Goal: Information Seeking & Learning: Learn about a topic

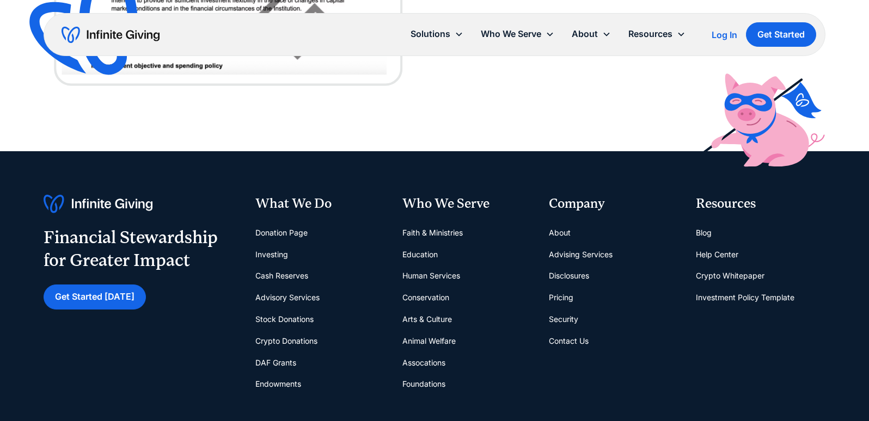
scroll to position [2287, 0]
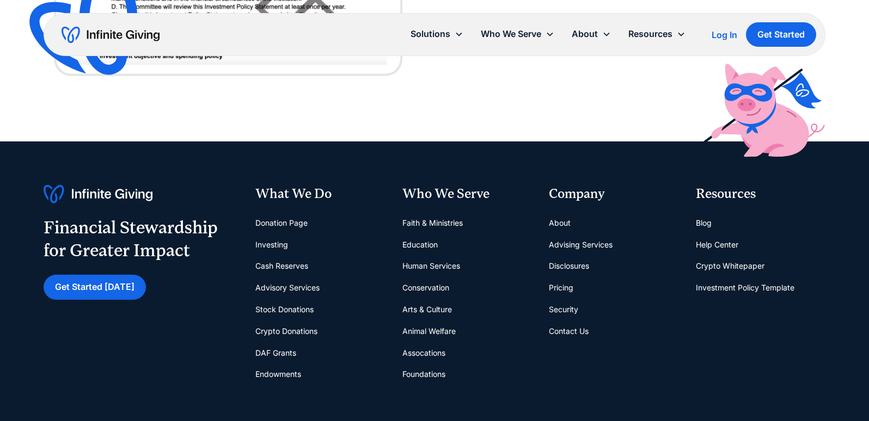
click at [565, 286] on link "Pricing" at bounding box center [561, 288] width 24 height 22
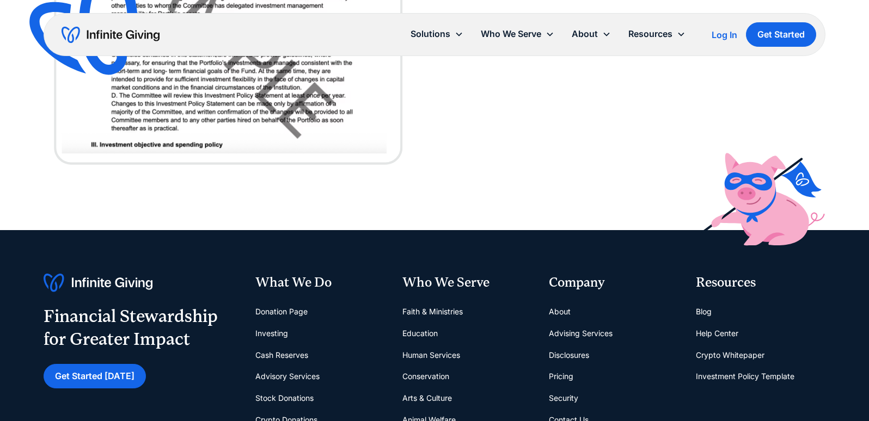
scroll to position [1633, 0]
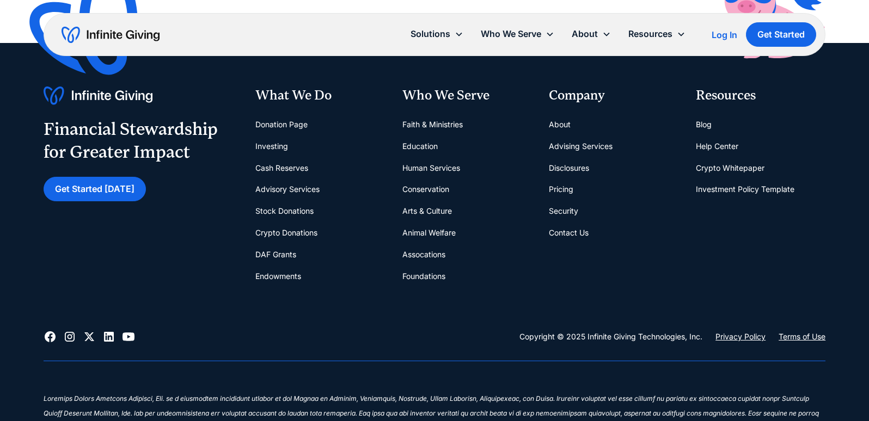
click at [280, 253] on link "DAF Grants" at bounding box center [275, 255] width 41 height 22
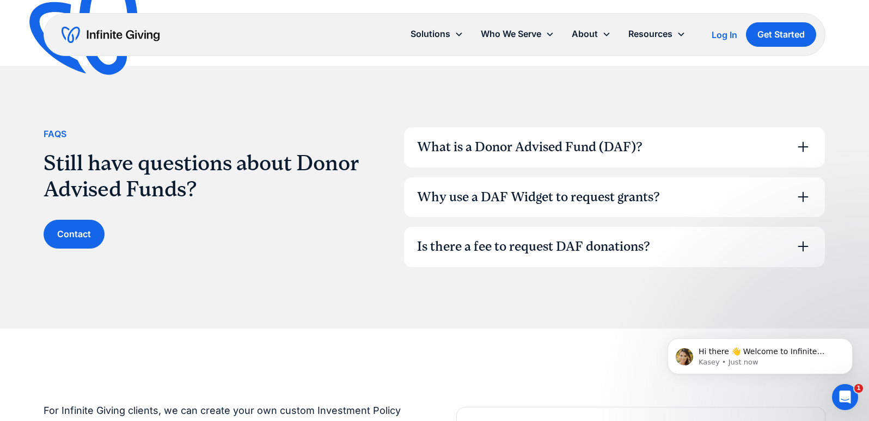
scroll to position [1524, 0]
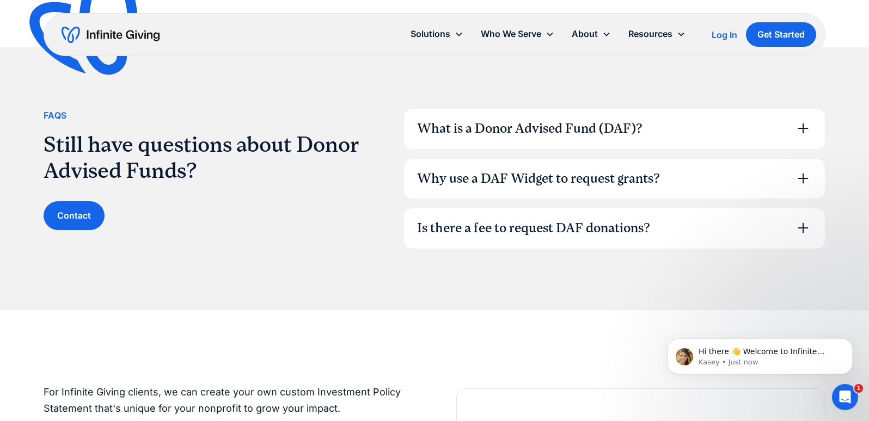
click at [510, 173] on div "Why use a DAF Widget to request grants?" at bounding box center [538, 179] width 243 height 19
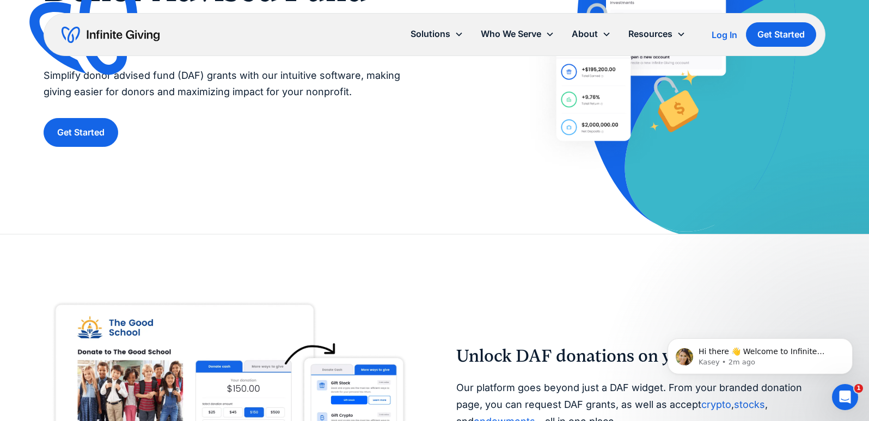
scroll to position [436, 0]
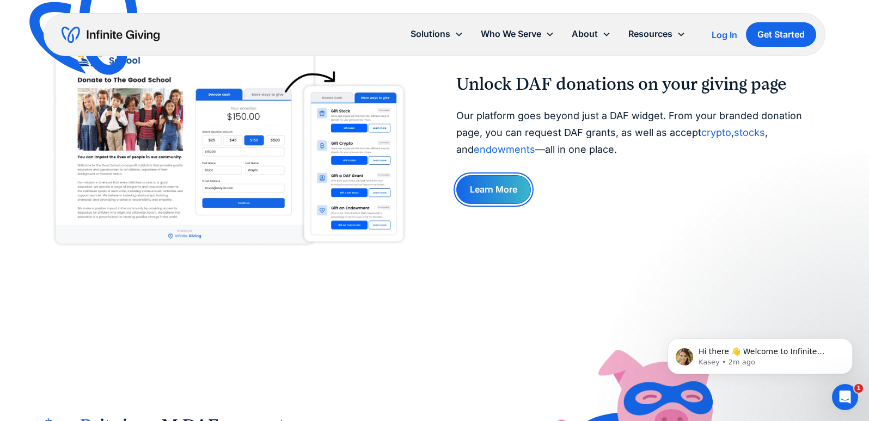
click at [489, 194] on link "Learn More" at bounding box center [493, 189] width 75 height 29
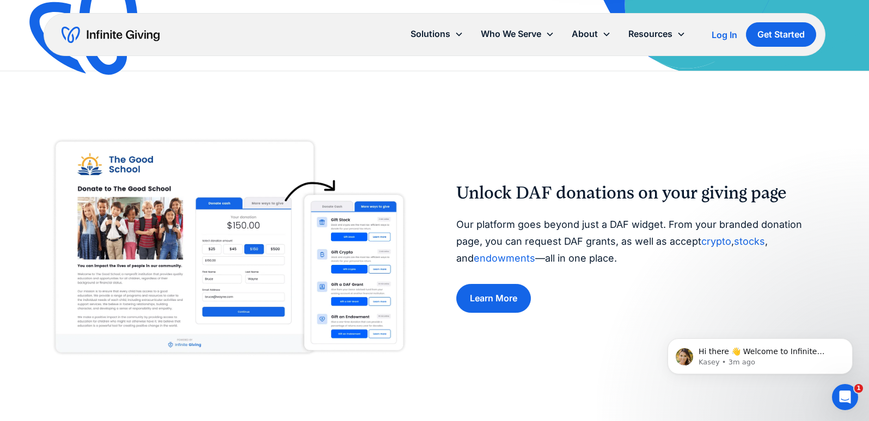
click at [476, 258] on link "endowments" at bounding box center [505, 258] width 62 height 11
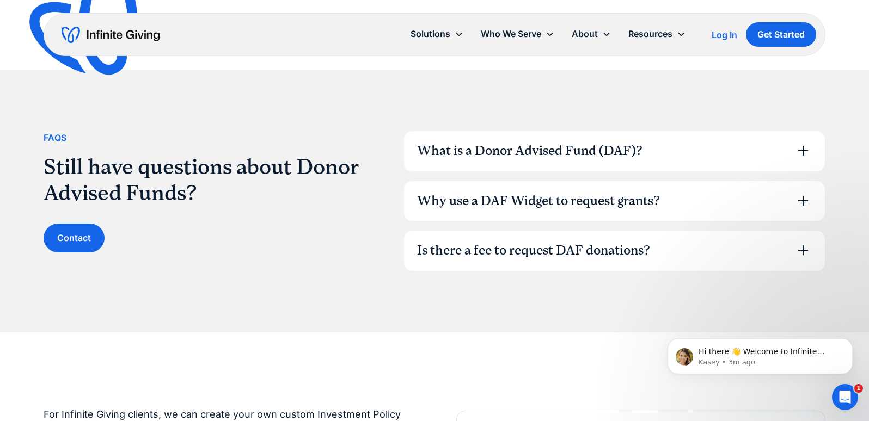
scroll to position [1579, 0]
